Goal: Task Accomplishment & Management: Complete application form

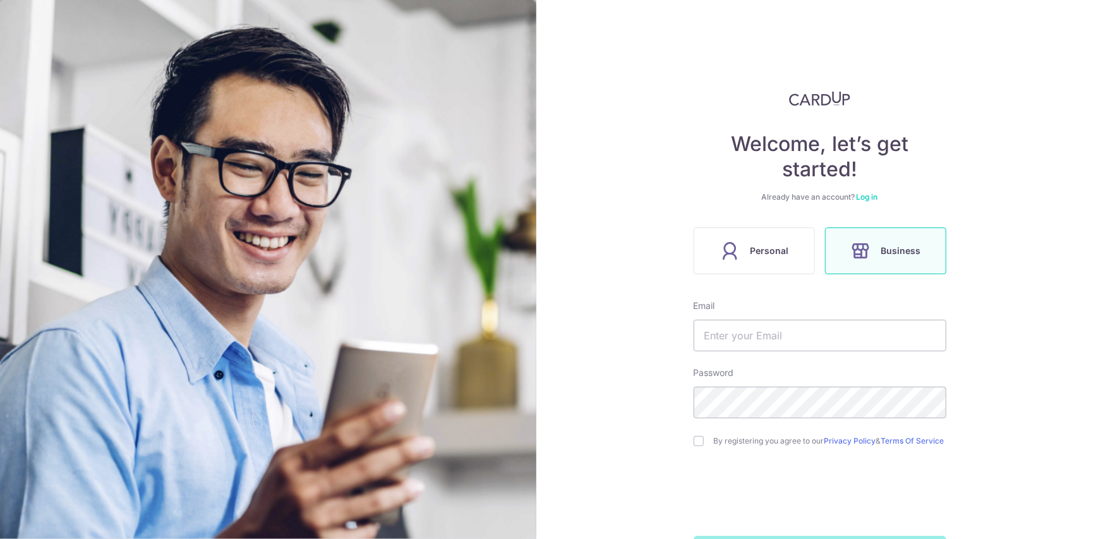
click at [885, 259] on label "Business" at bounding box center [885, 250] width 121 height 47
click at [757, 337] on input "text" at bounding box center [819, 336] width 253 height 32
type input "[PERSON_NAME][EMAIL_ADDRESS][DOMAIN_NAME]"
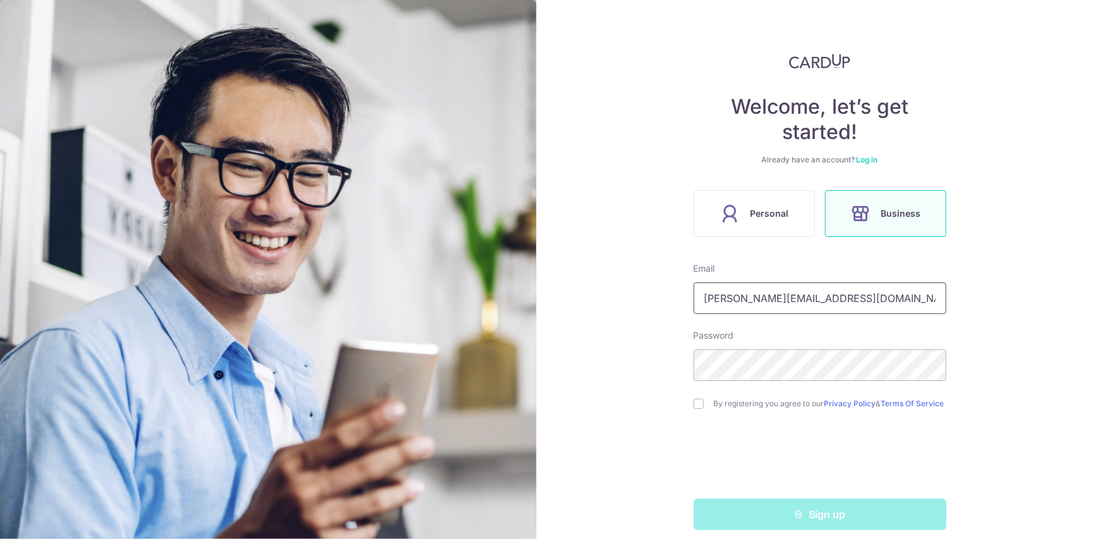
scroll to position [53, 0]
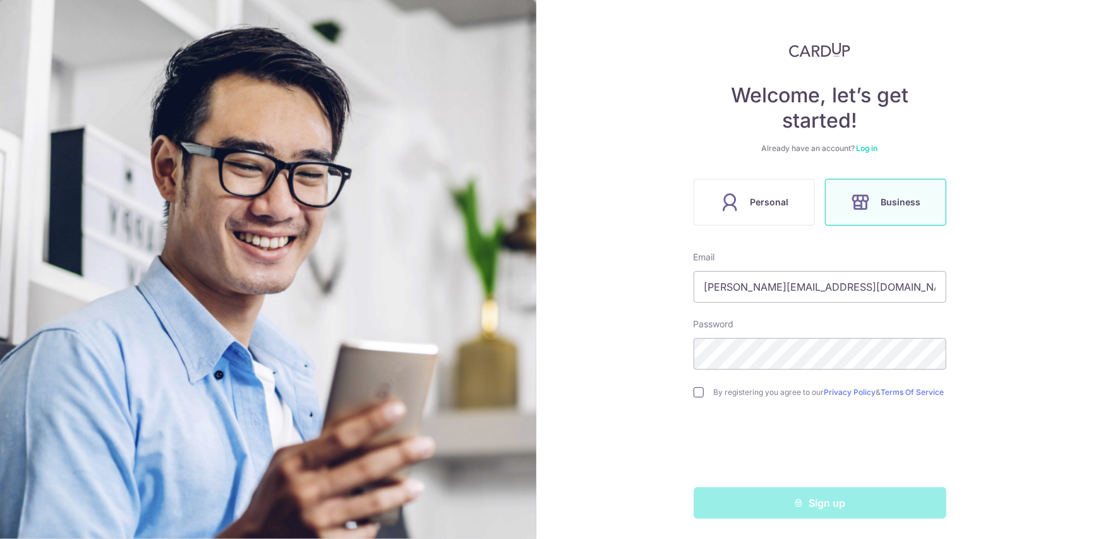
click at [695, 394] on input "checkbox" at bounding box center [698, 392] width 10 height 10
checkbox input "true"
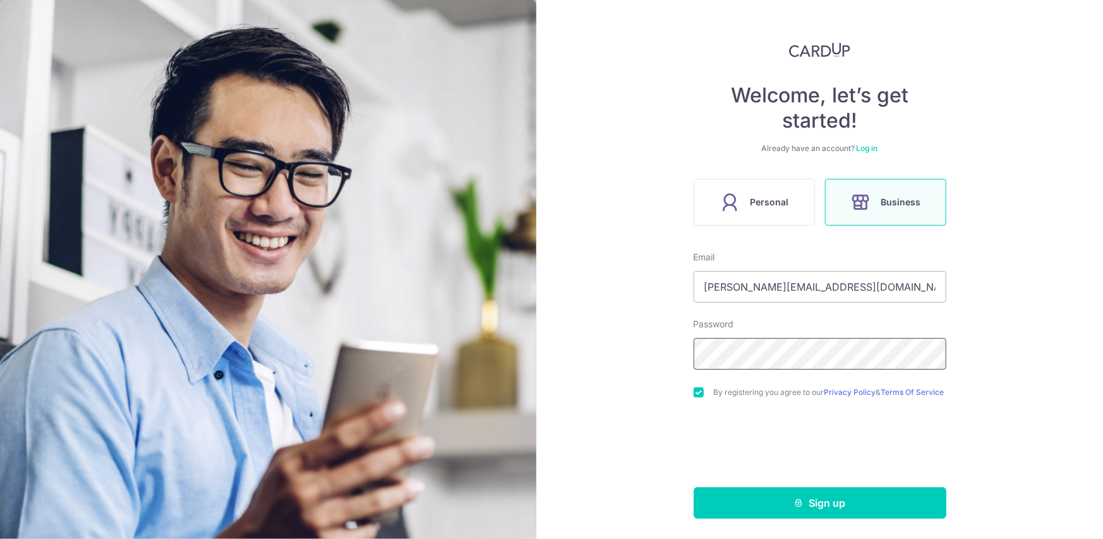
click at [640, 350] on div "Welcome, let’s get started! Already have an account? Log in Personal Business E…" at bounding box center [819, 269] width 567 height 539
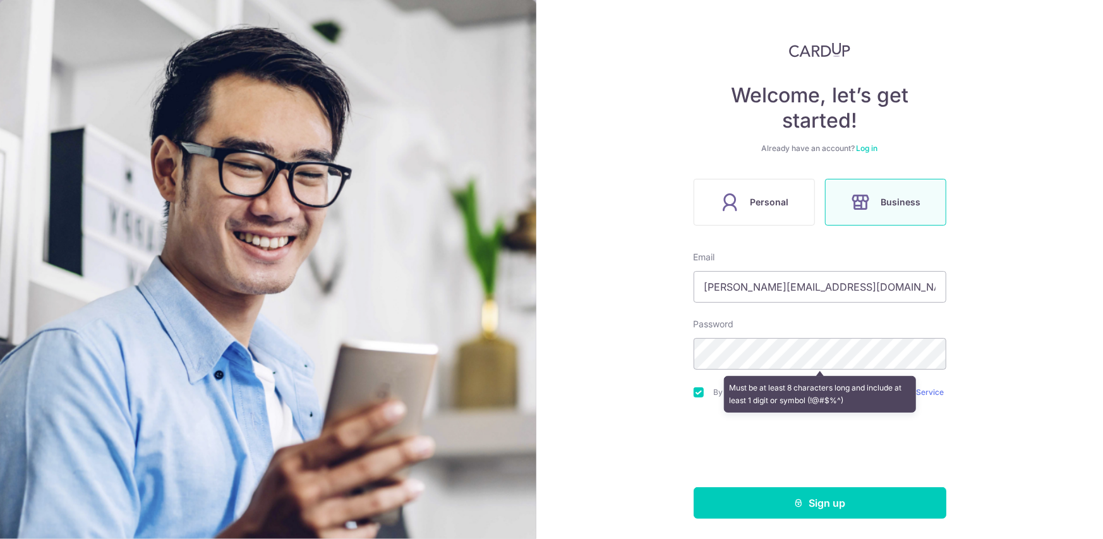
drag, startPoint x: 619, startPoint y: 328, endPoint x: 628, endPoint y: 329, distance: 8.9
click at [619, 328] on div "Welcome, let’s get started! Already have an account? Log in Personal Business E…" at bounding box center [819, 269] width 567 height 539
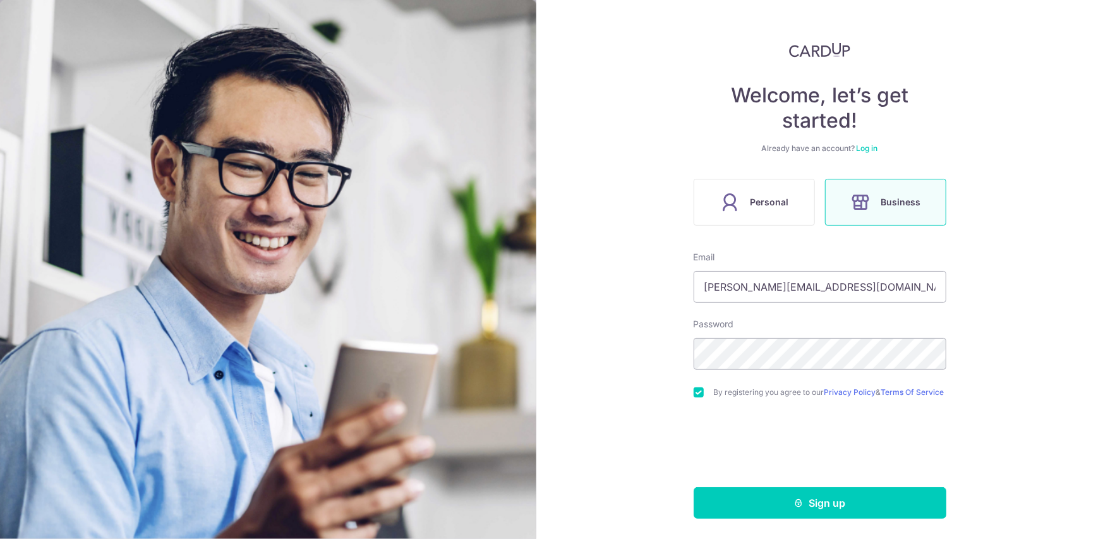
click at [1036, 345] on div "Welcome, let’s get started! Already have an account? Log in Personal Business E…" at bounding box center [819, 269] width 567 height 539
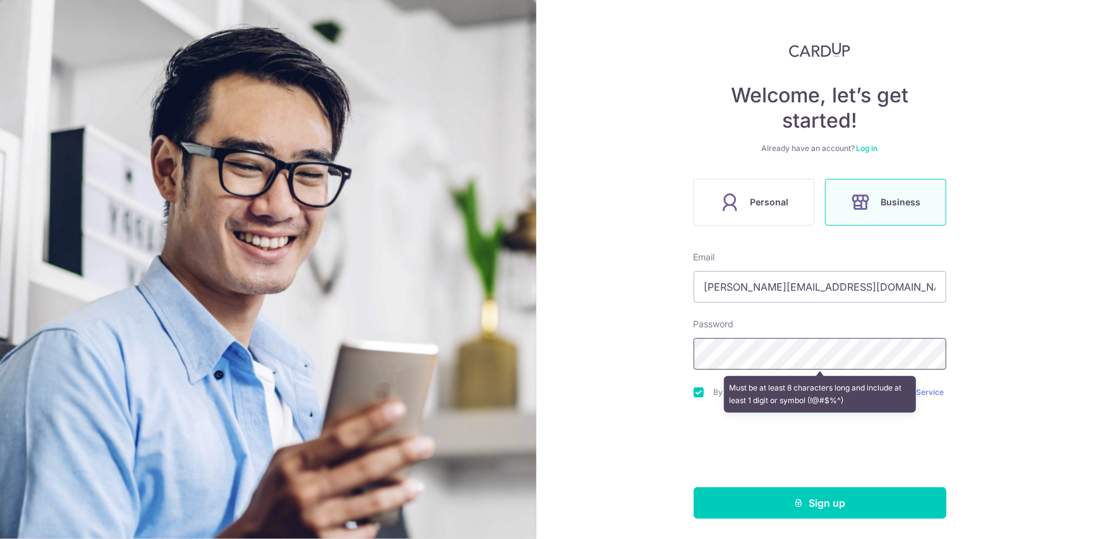
click at [683, 343] on div "Welcome, let’s get started! Already have an account? Log in Personal Business E…" at bounding box center [819, 269] width 567 height 539
click at [684, 348] on div "Welcome, let’s get started! Already have an account? Log in Personal Business E…" at bounding box center [819, 269] width 567 height 539
click at [997, 327] on div "Welcome, let’s get started! Already have an account? Log in Personal Business E…" at bounding box center [819, 269] width 567 height 539
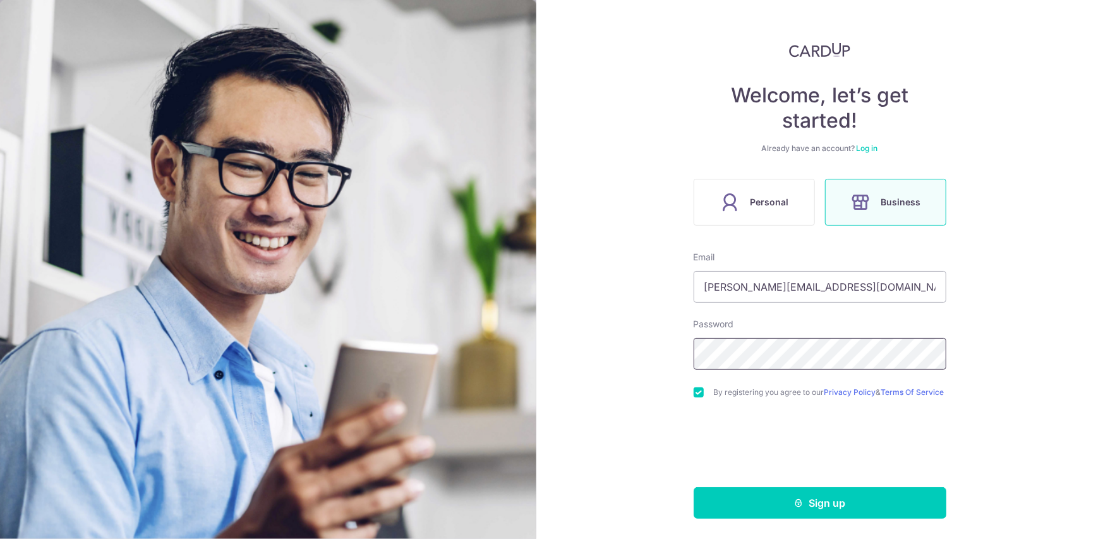
click at [637, 344] on div "Welcome, let’s get started! Already have an account? Log in Personal Business E…" at bounding box center [819, 269] width 567 height 539
click at [693, 487] on button "Sign up" at bounding box center [819, 503] width 253 height 32
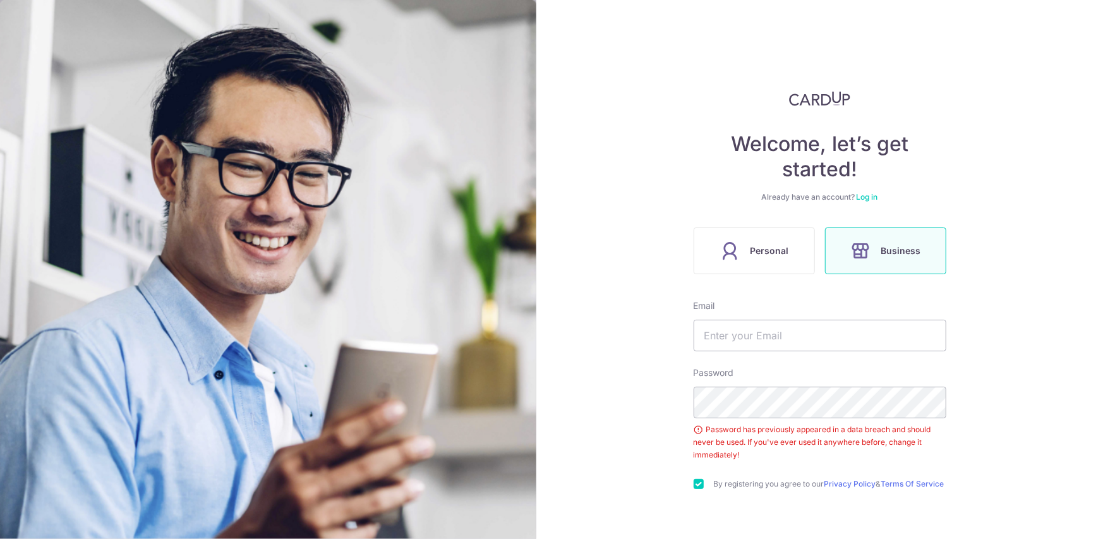
scroll to position [96, 0]
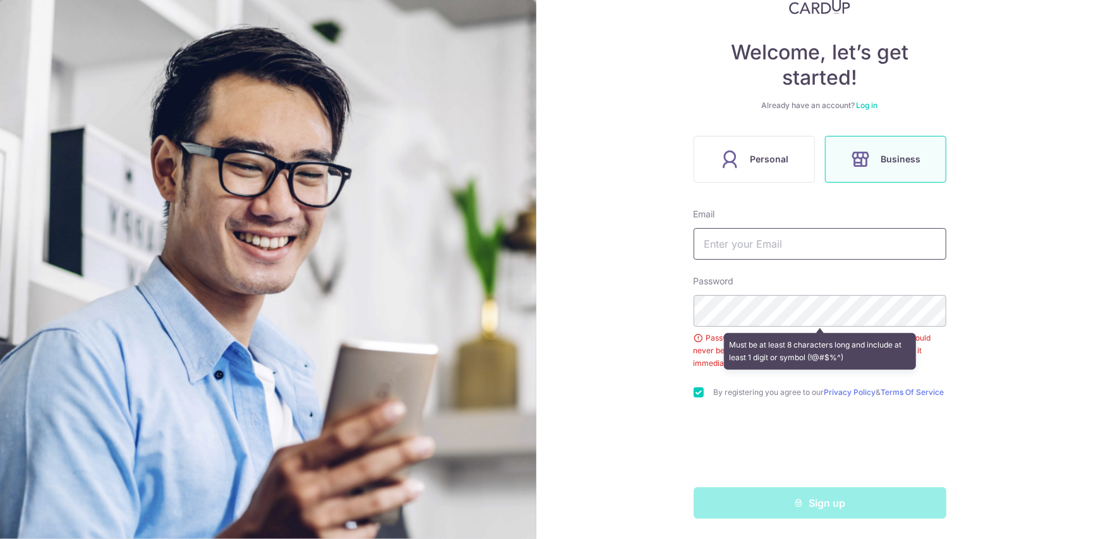
click at [772, 238] on input "text" at bounding box center [819, 244] width 253 height 32
type input "[PERSON_NAME][EMAIL_ADDRESS][DOMAIN_NAME]"
click at [1014, 280] on div "Welcome, let’s get started! Already have an account? Log in Personal Business E…" at bounding box center [819, 269] width 567 height 539
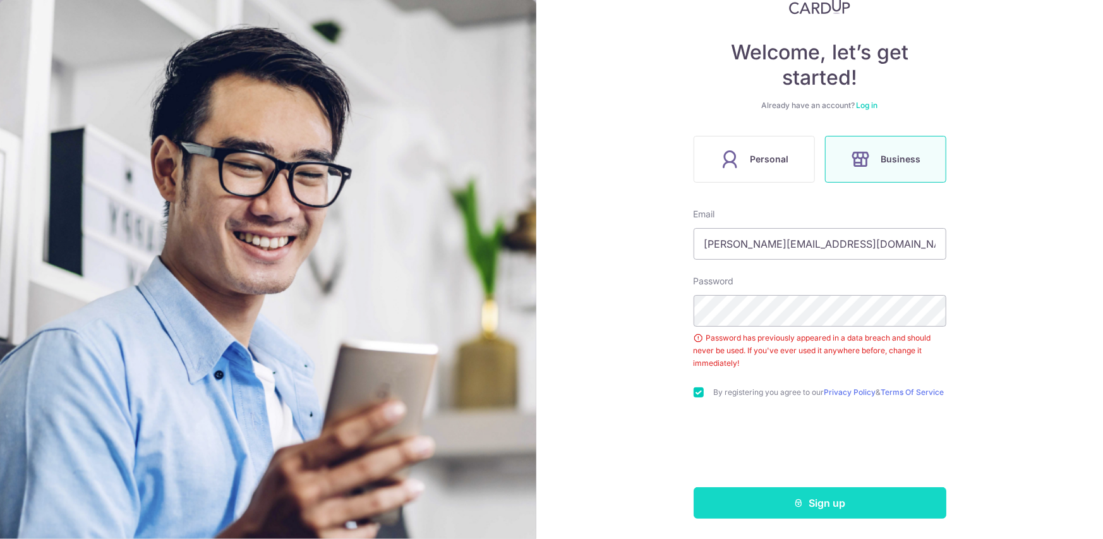
click at [830, 511] on button "Sign up" at bounding box center [819, 503] width 253 height 32
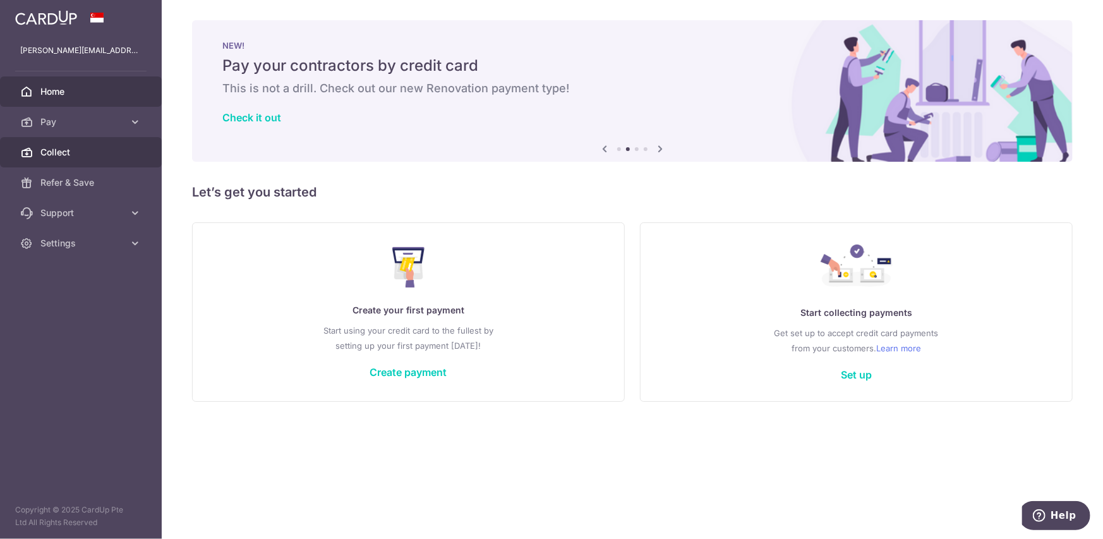
click at [91, 150] on span "Collect" at bounding box center [81, 152] width 83 height 13
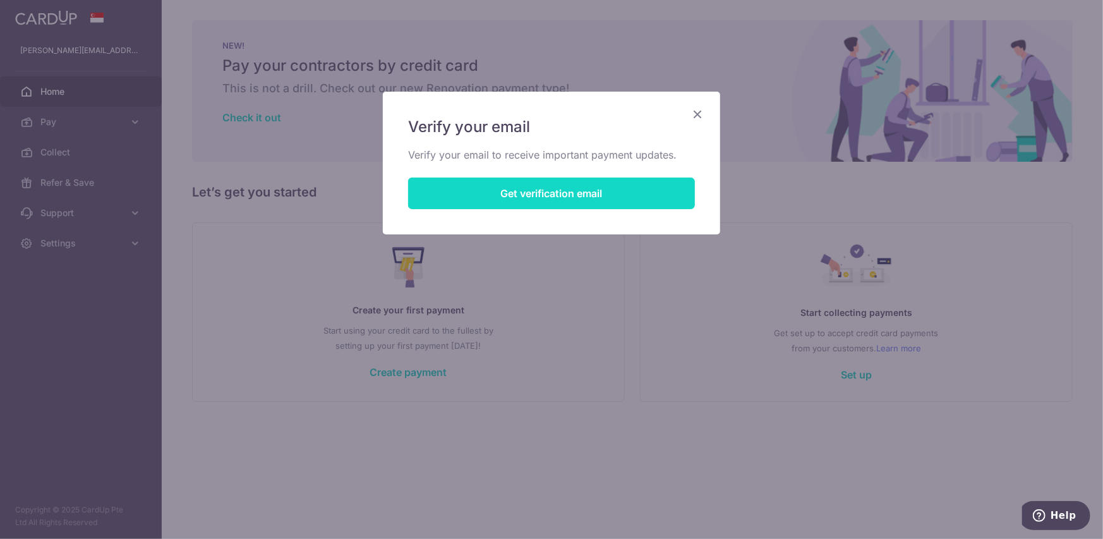
click at [529, 190] on button "Get verification email" at bounding box center [551, 193] width 287 height 32
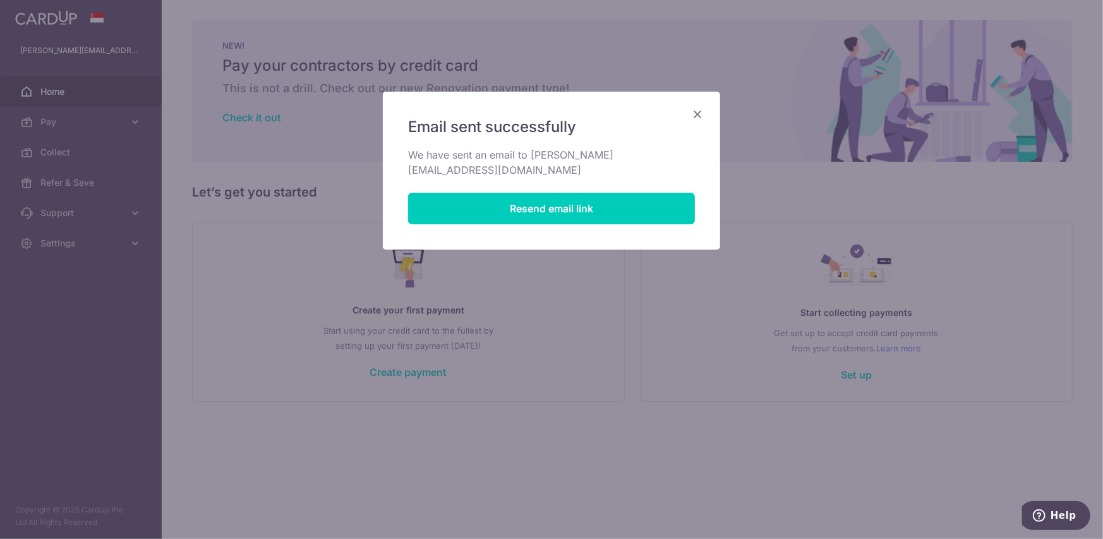
click at [699, 116] on icon "Close" at bounding box center [697, 114] width 15 height 16
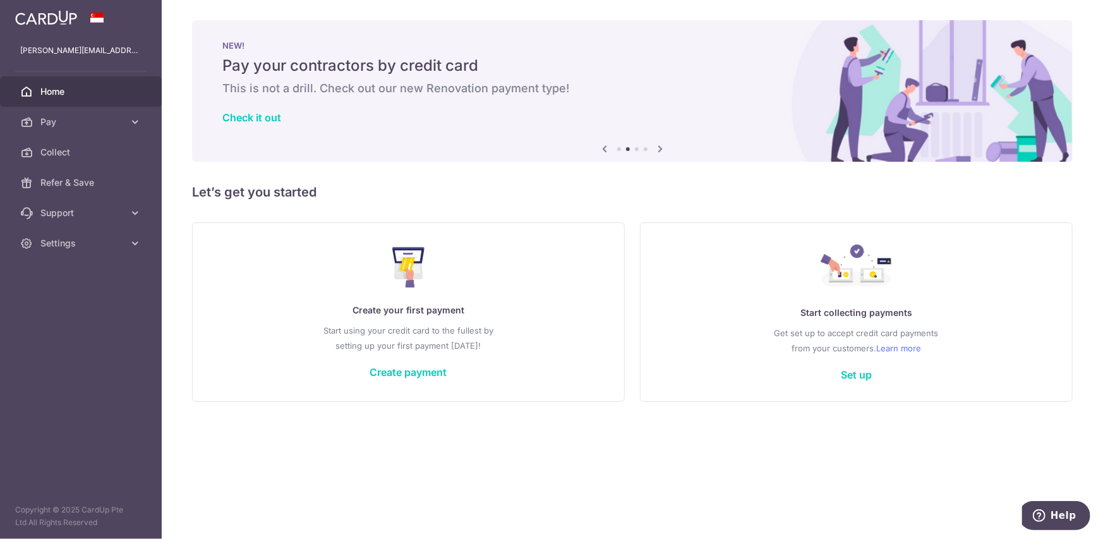
click at [571, 196] on h5 "Let’s get you started" at bounding box center [632, 192] width 880 height 20
click at [501, 167] on div "× Pause Schedule Pause all future payments in this series Pause just this one p…" at bounding box center [632, 269] width 941 height 539
click at [863, 378] on link "Set up" at bounding box center [856, 374] width 31 height 13
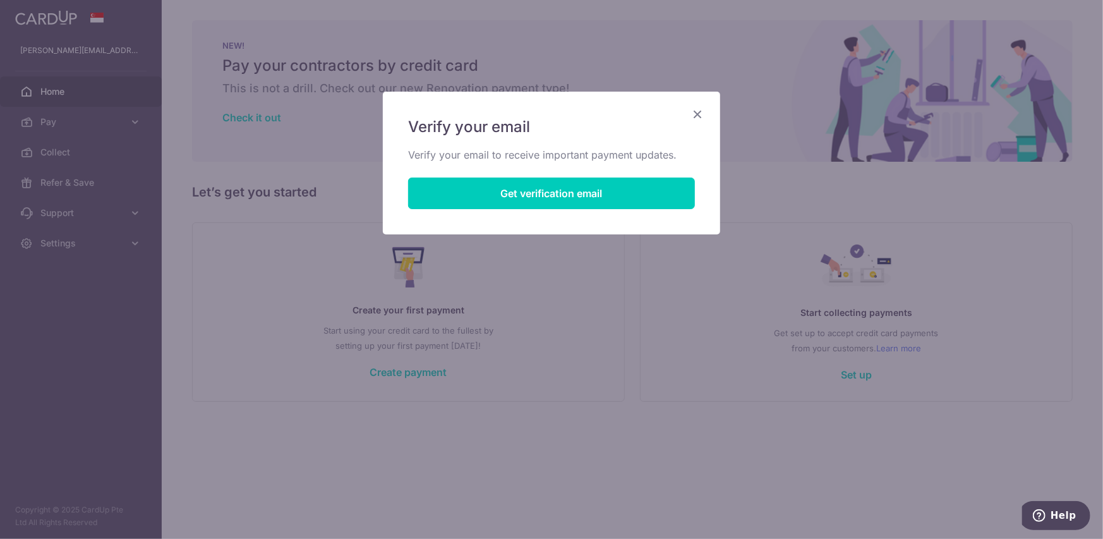
click at [696, 109] on icon "Close" at bounding box center [697, 114] width 15 height 16
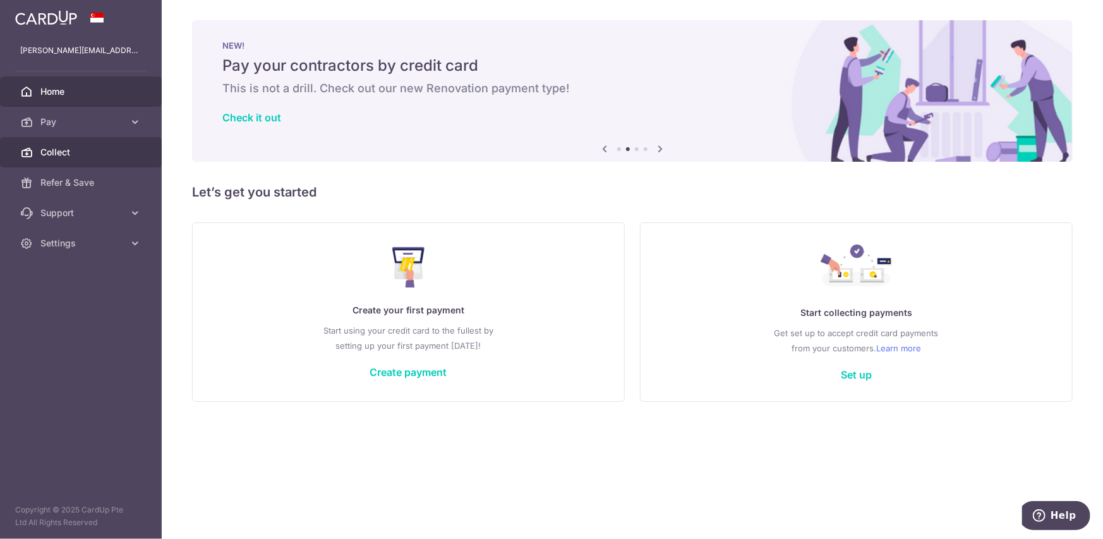
click at [39, 147] on link "Collect" at bounding box center [81, 152] width 162 height 30
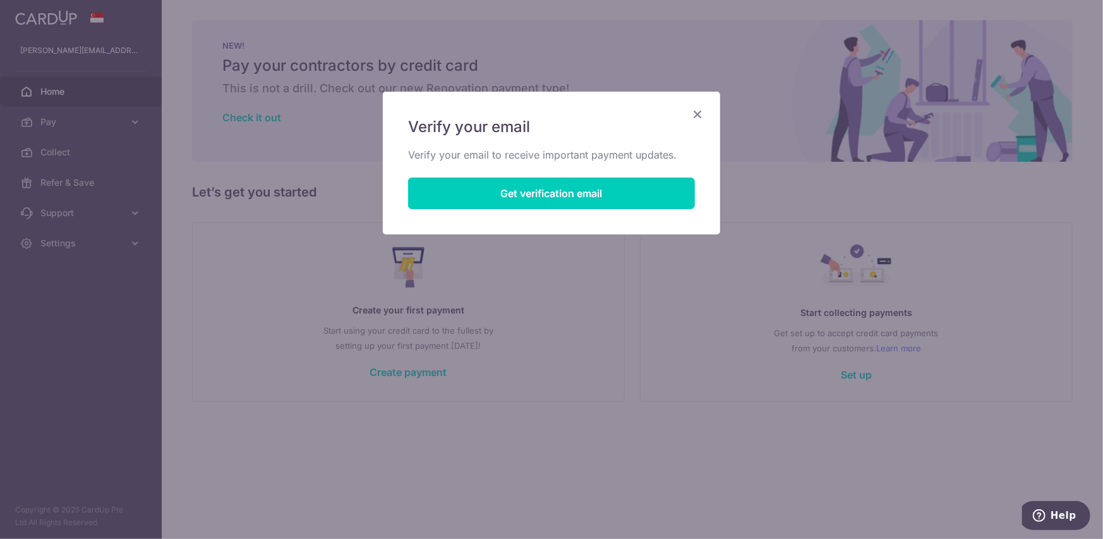
click at [692, 114] on icon "Close" at bounding box center [697, 114] width 15 height 16
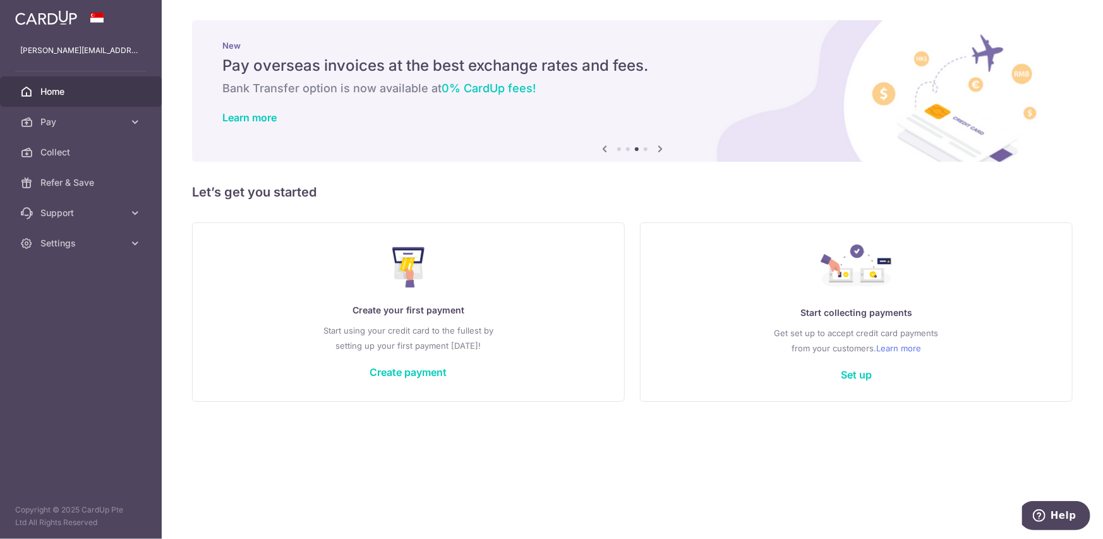
click at [353, 327] on p "Start using your credit card to the fullest by setting up your first payment to…" at bounding box center [408, 338] width 381 height 30
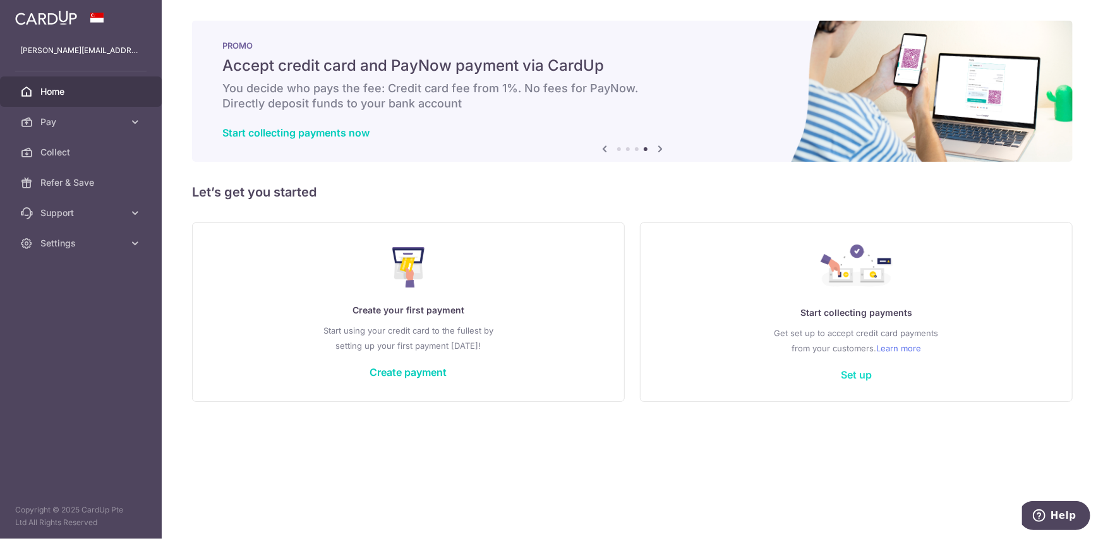
click at [852, 376] on link "Set up" at bounding box center [856, 374] width 31 height 13
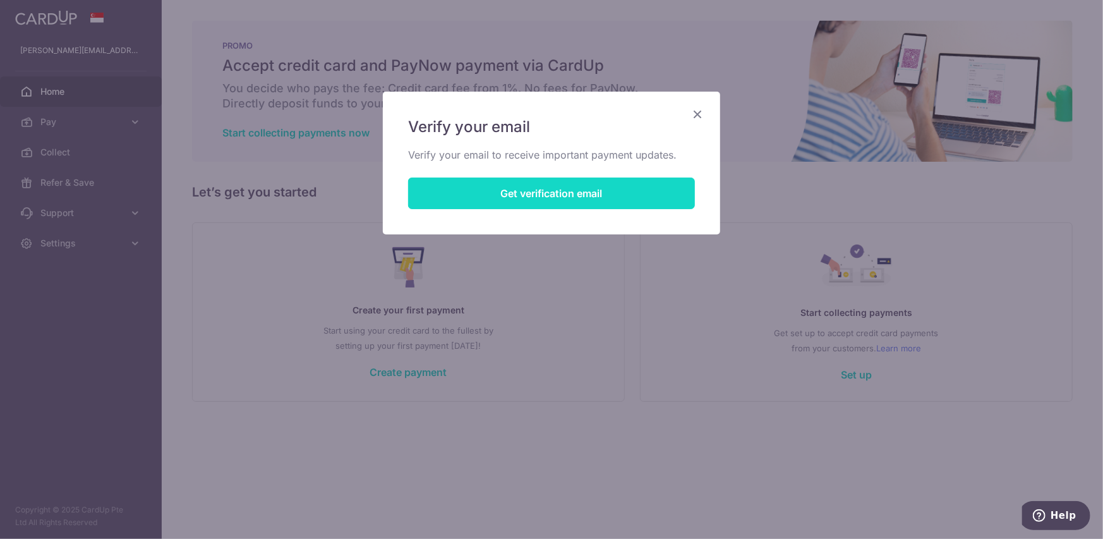
click at [569, 200] on button "Get verification email" at bounding box center [551, 193] width 287 height 32
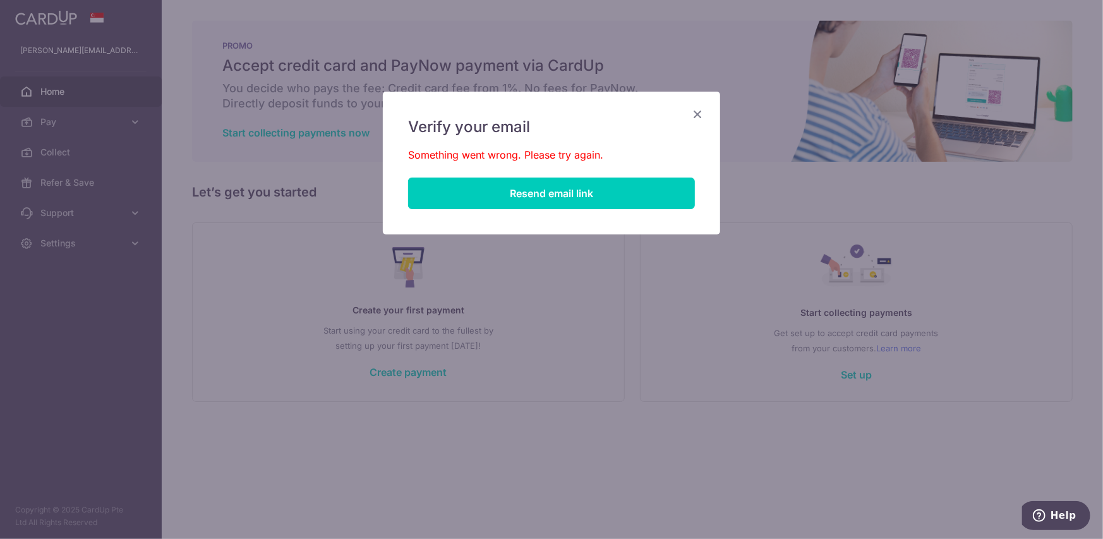
click at [691, 116] on icon "Close" at bounding box center [697, 114] width 15 height 16
